Goal: Find specific page/section: Find specific page/section

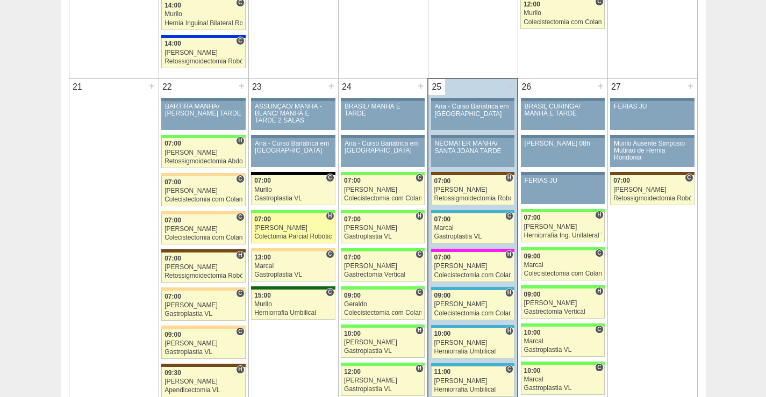
scroll to position [1559, 0]
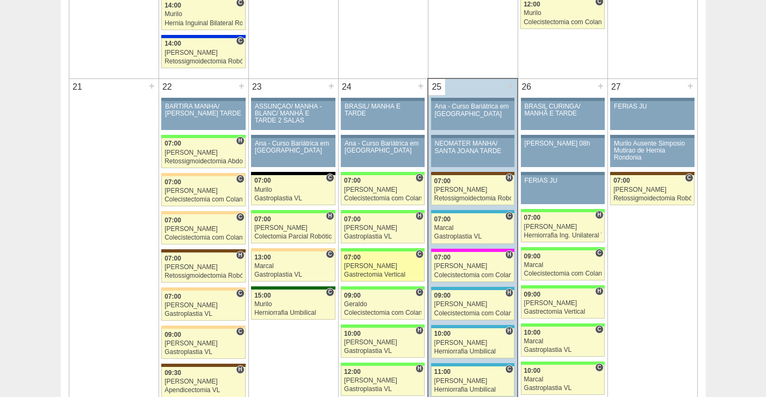
click at [394, 260] on div "07:00" at bounding box center [382, 257] width 77 height 7
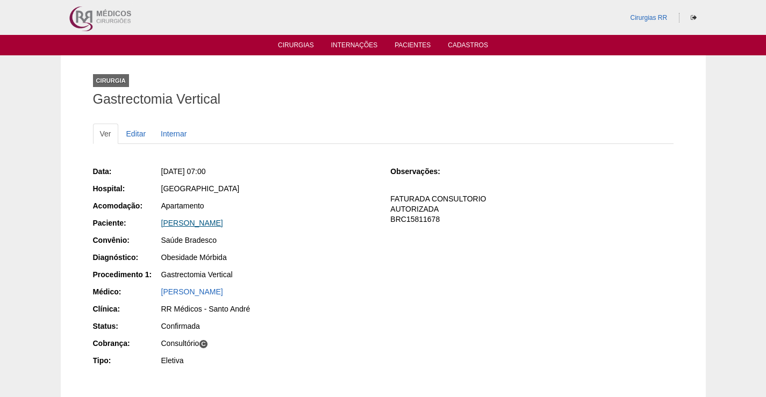
click at [216, 224] on link "ENOQUE CAMARA PEREIRA" at bounding box center [192, 223] width 62 height 9
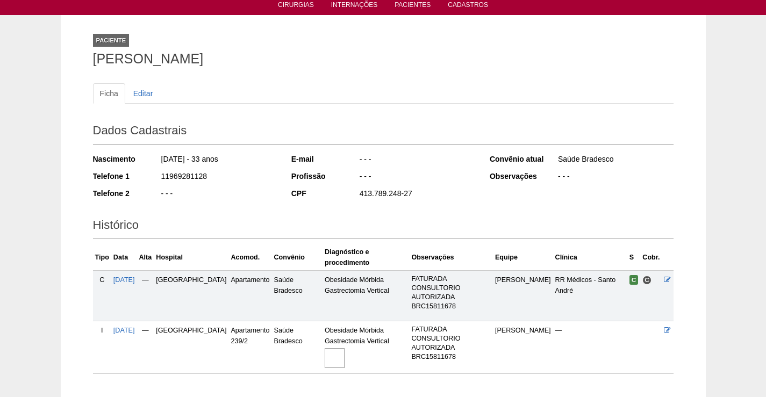
scroll to position [89, 0]
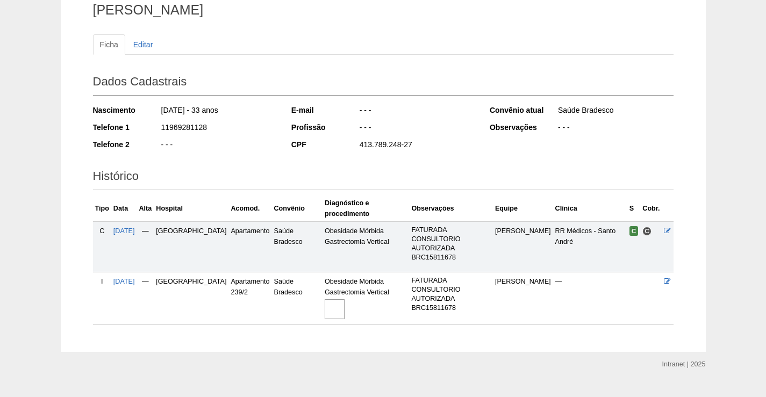
click at [325, 299] on img at bounding box center [335, 309] width 20 height 20
